Goal: Information Seeking & Learning: Compare options

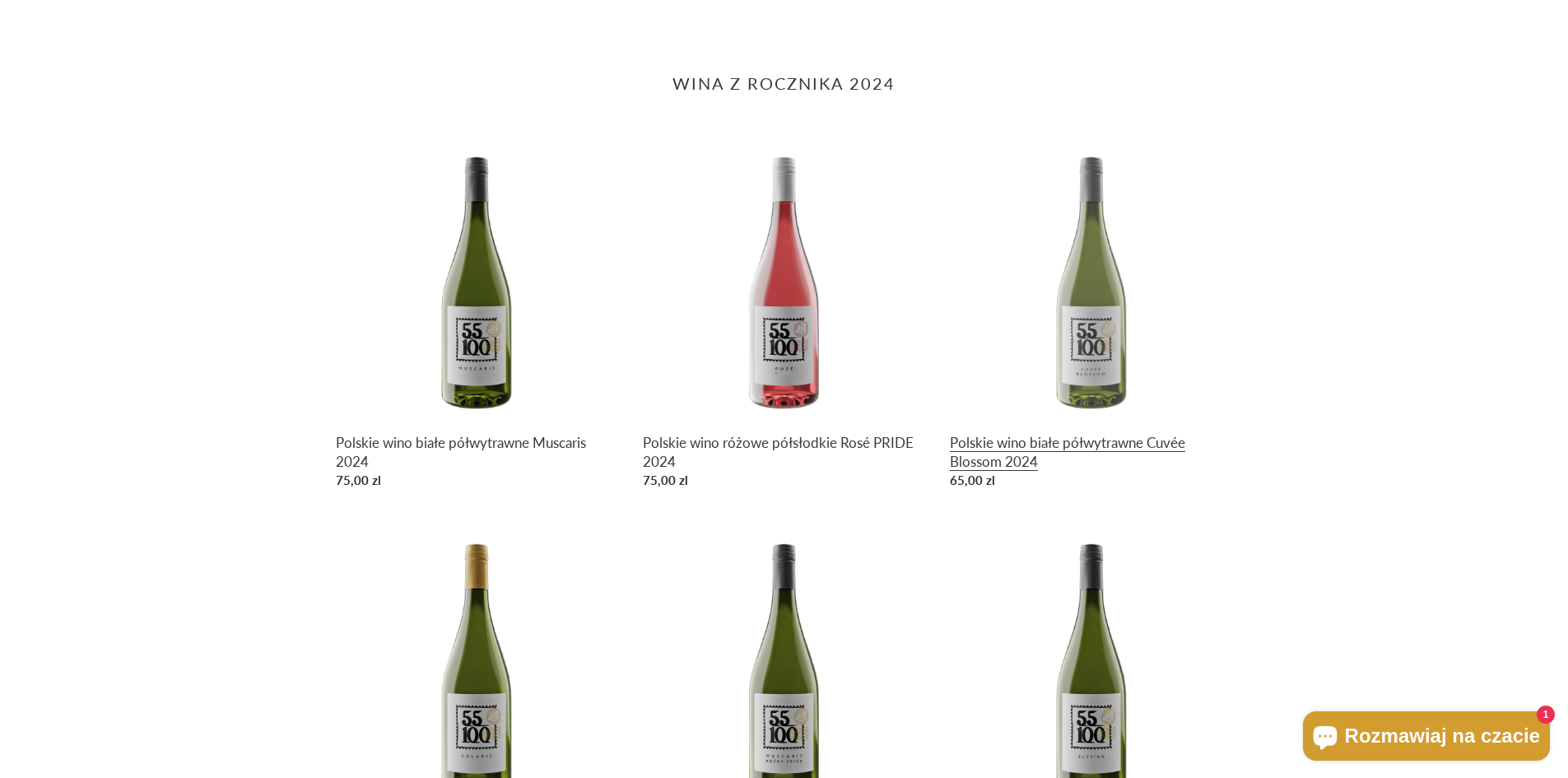
scroll to position [823, 0]
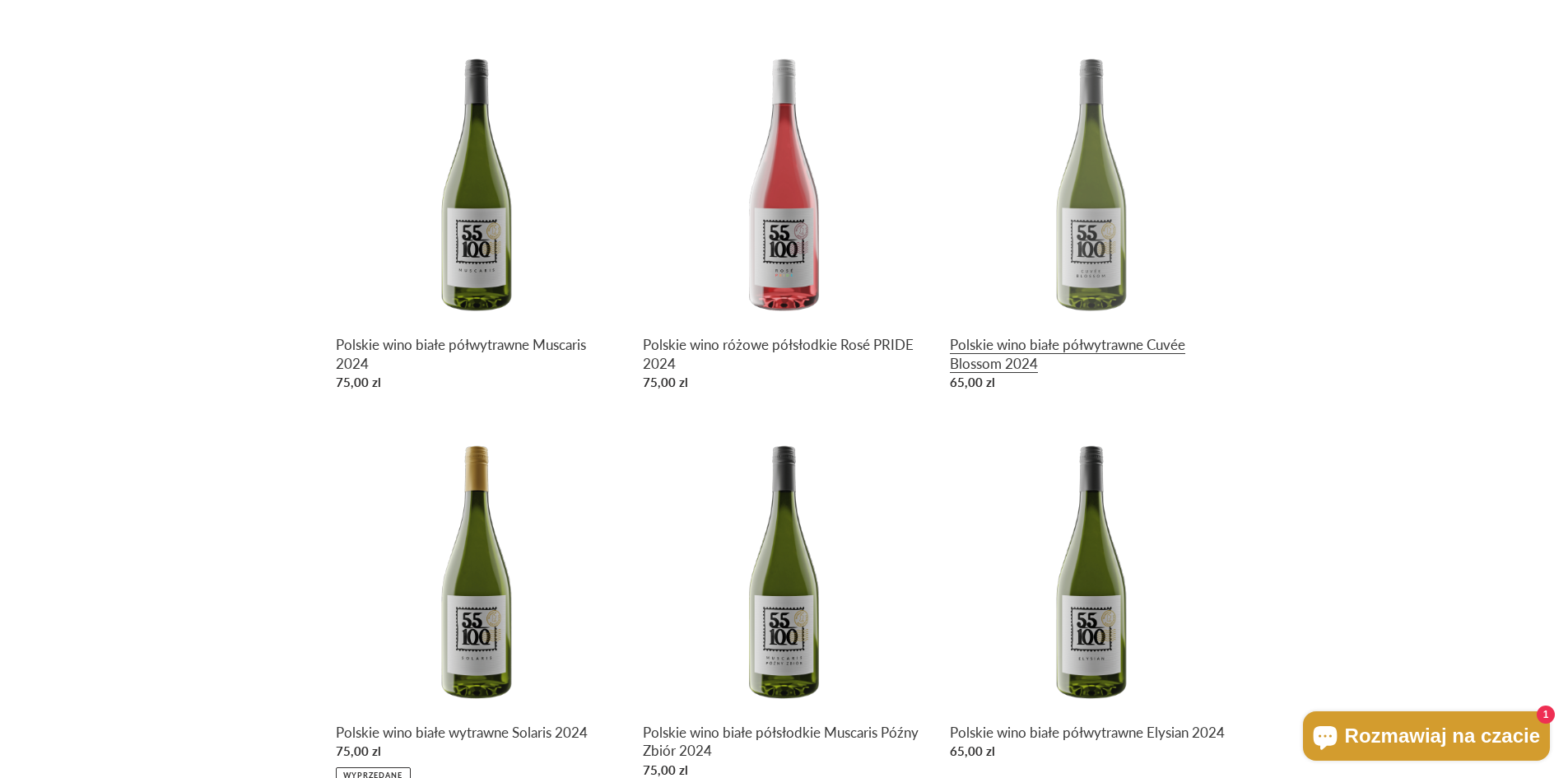
click at [1053, 358] on link "Polskie wino białe półwytrawne Cuvée Blossom 2024" at bounding box center [1091, 219] width 283 height 358
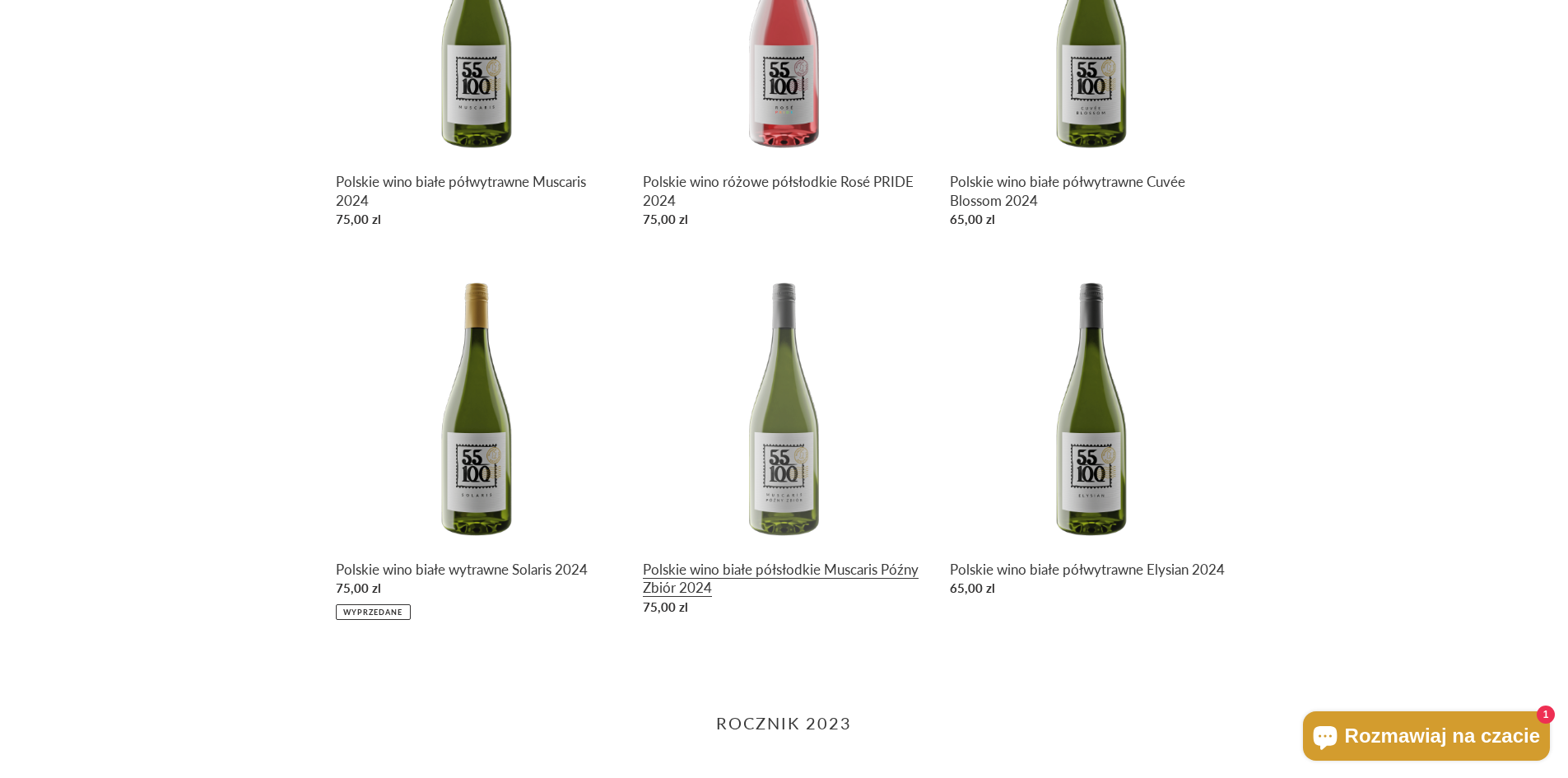
scroll to position [987, 0]
click at [792, 434] on link "Polskie wino białe półsłodkie Muscaris Późny Zbiór 2024" at bounding box center [784, 441] width 283 height 358
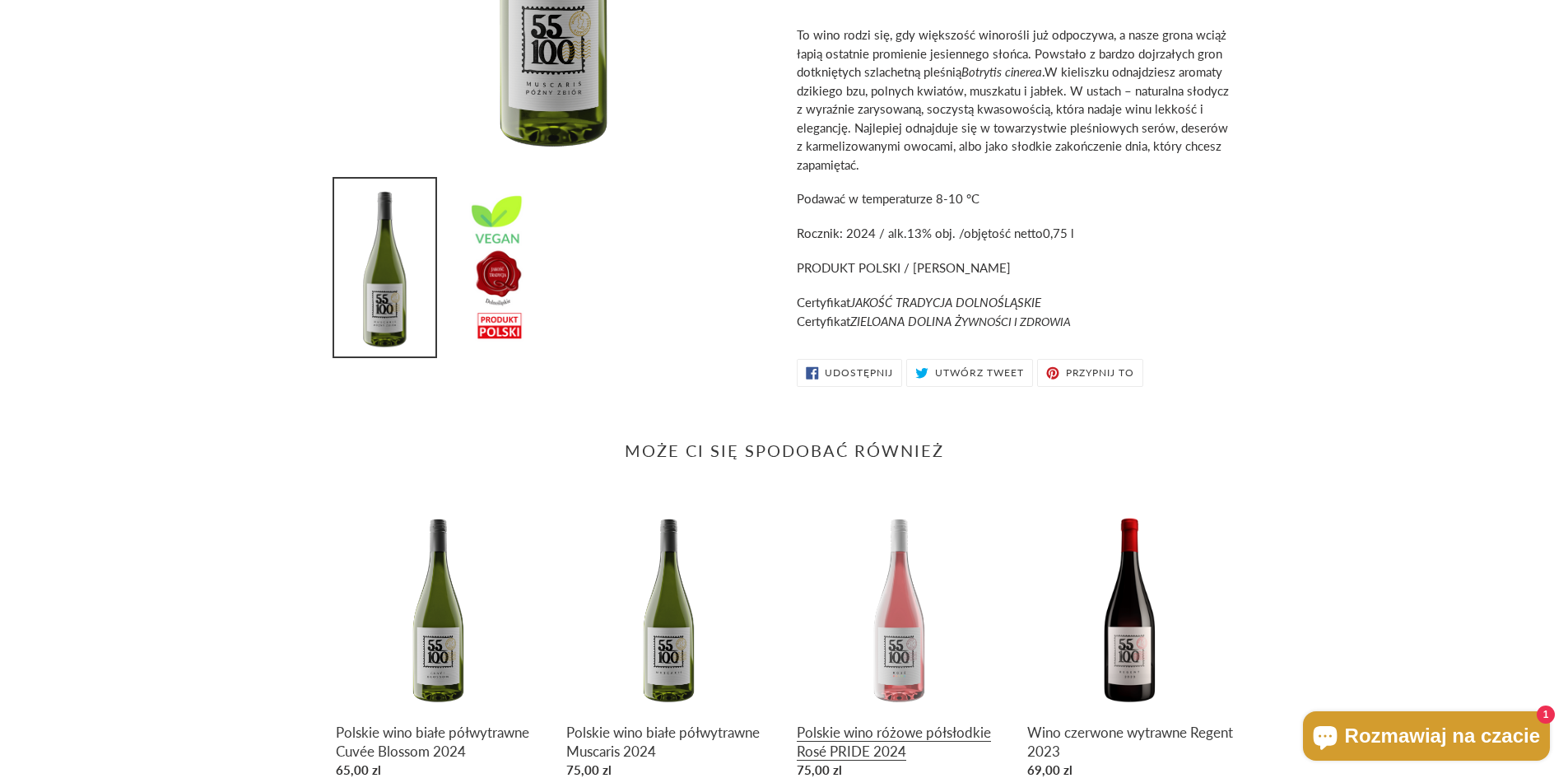
scroll to position [579, 0]
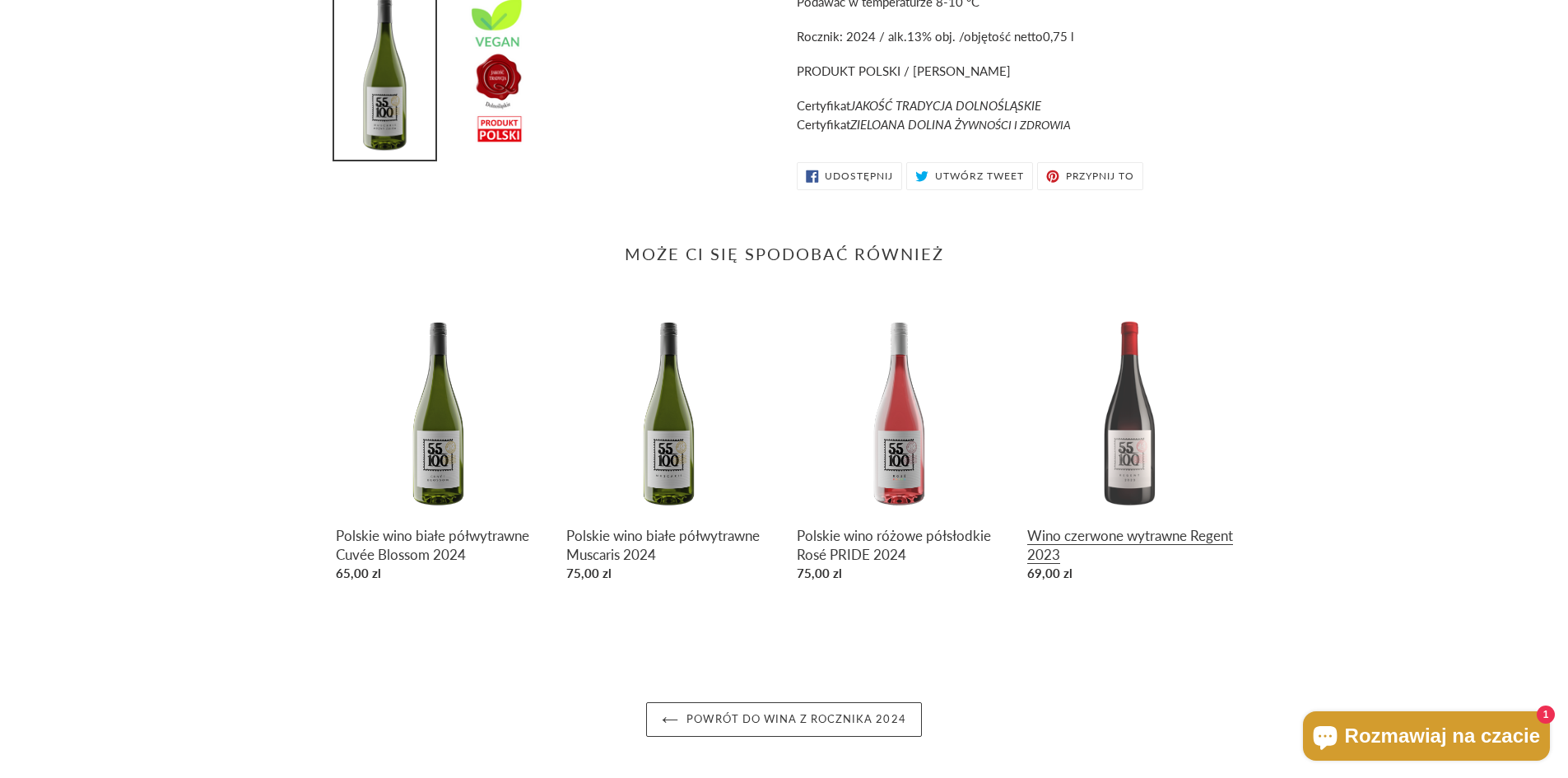
click at [1056, 530] on link "Wino czerwone wytrawne Regent 2023" at bounding box center [1130, 449] width 206 height 281
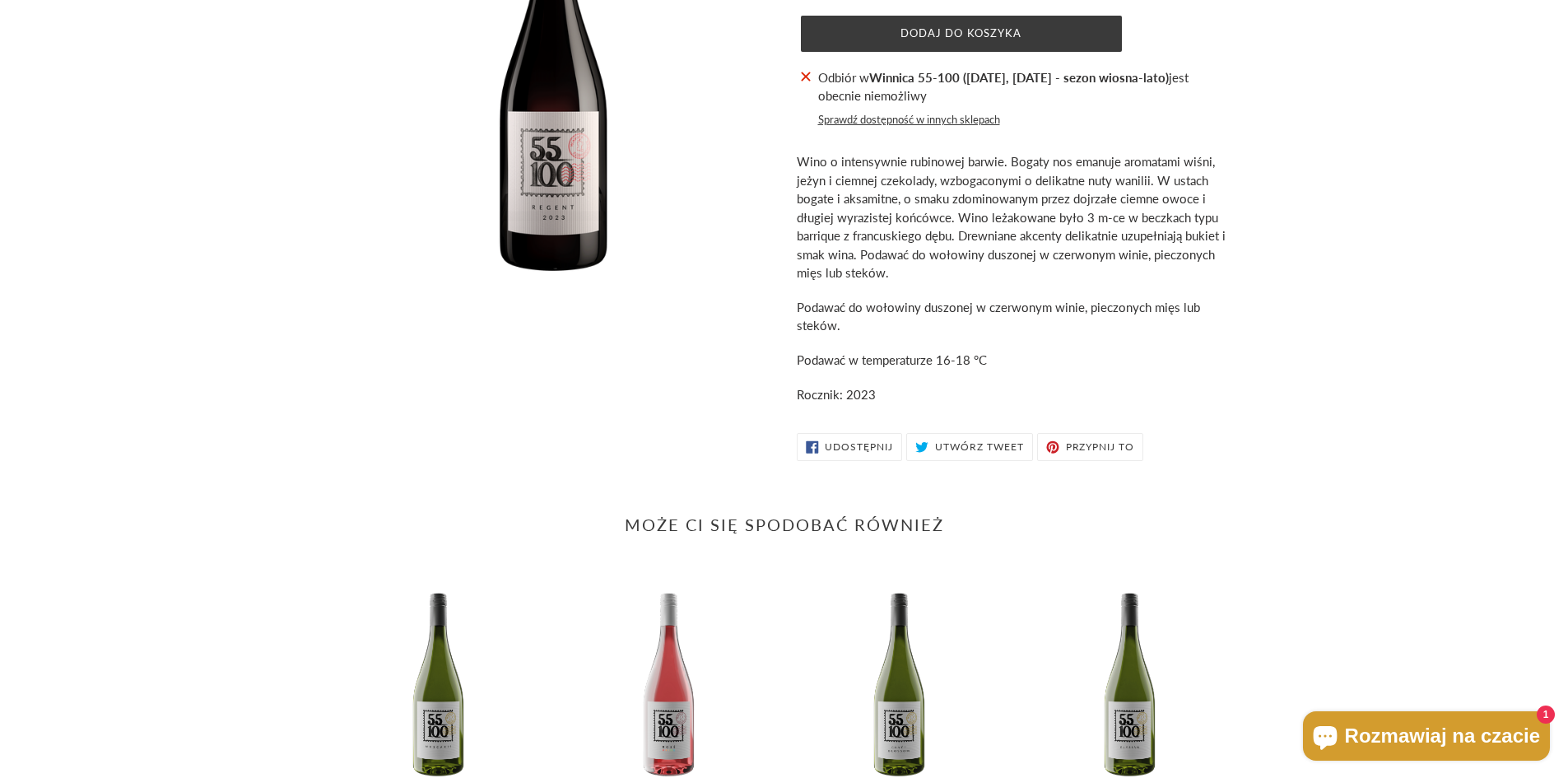
scroll to position [329, 0]
